Goal: Task Accomplishment & Management: Use online tool/utility

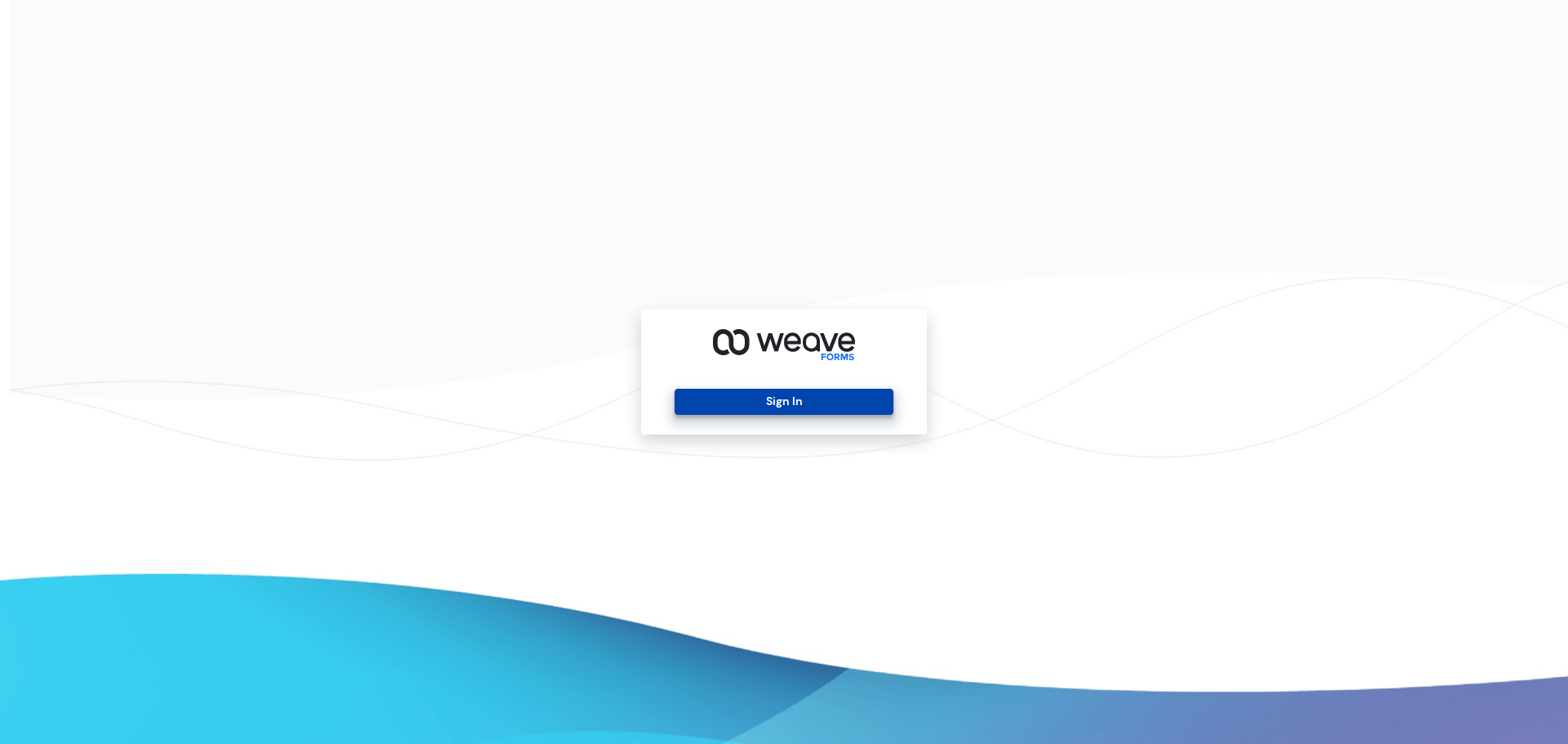
click at [752, 399] on button "Sign In" at bounding box center [783, 402] width 218 height 26
